Goal: Register for event/course

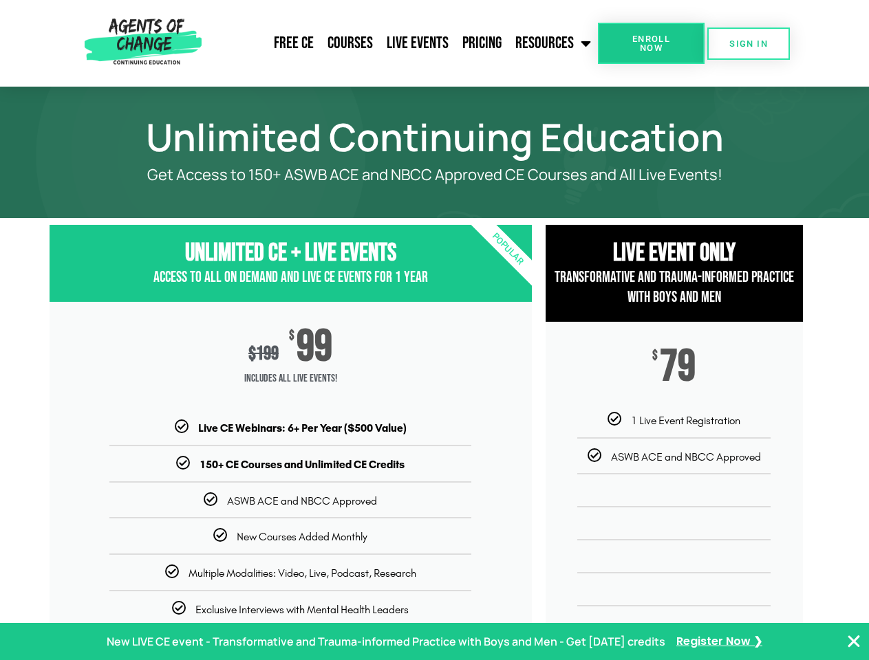
click at [434, 330] on div "$ 199 $ 99 Includes ALL Live Events!" at bounding box center [291, 361] width 482 height 118
click at [554, 43] on link "Resources" at bounding box center [552, 43] width 89 height 34
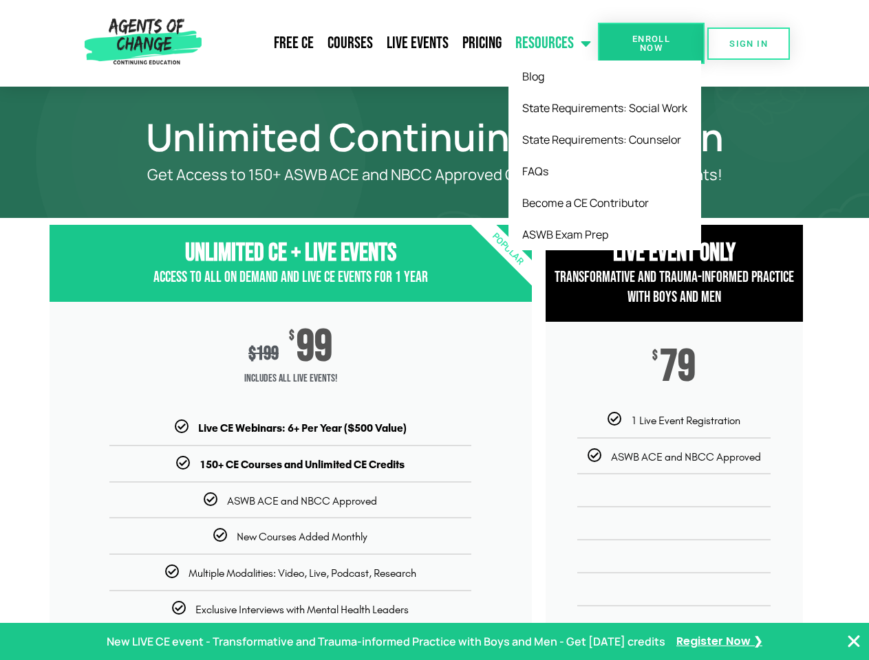
click at [651, 43] on span "Enroll Now" at bounding box center [651, 43] width 63 height 18
click at [748, 43] on span "SIGN IN" at bounding box center [748, 43] width 39 height 9
click at [434, 642] on p "New LIVE CE event - Transformative and Trauma-informed Practice with Boys and M…" at bounding box center [386, 642] width 558 height 20
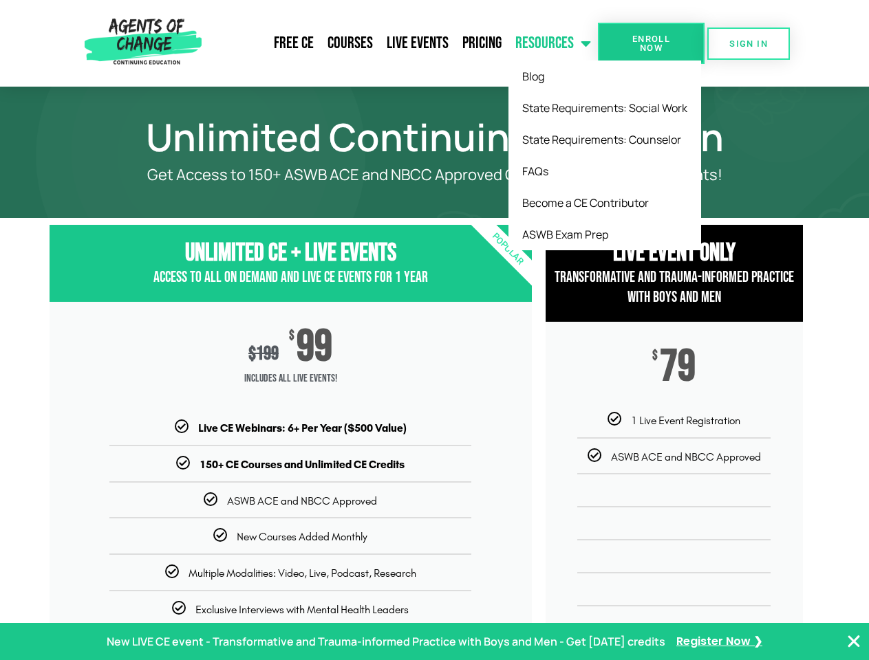
click at [854, 642] on icon "Close Banner" at bounding box center [853, 641] width 17 height 17
